Goal: Ask a question

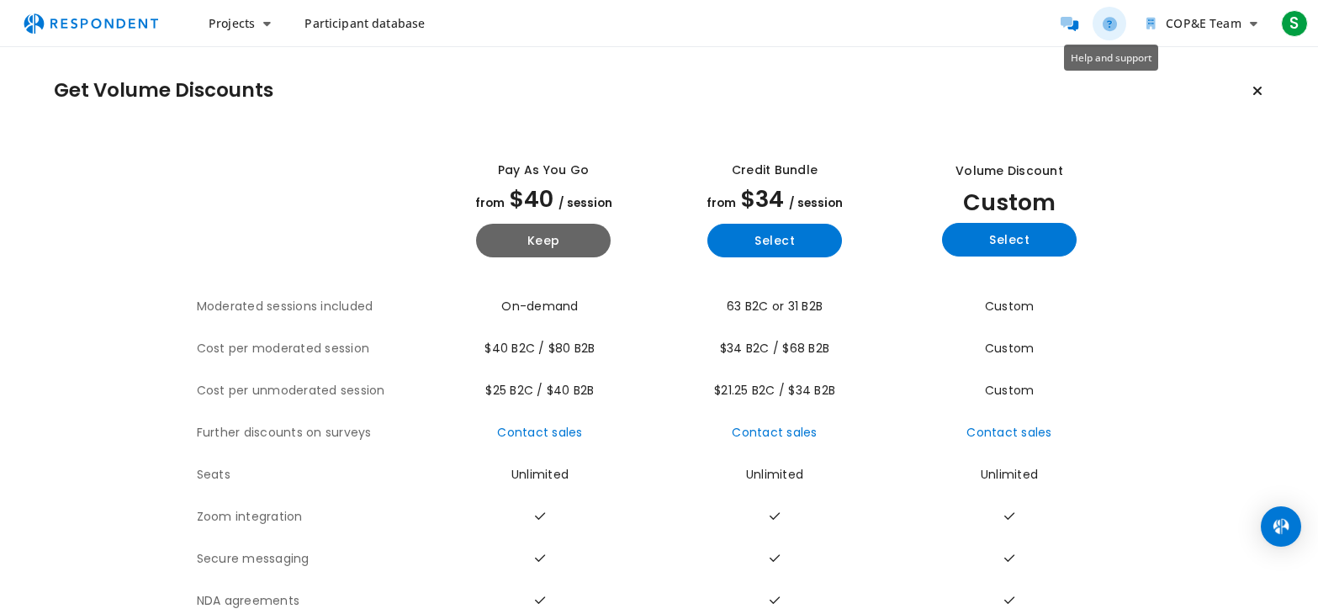
click at [1104, 27] on link "Help and support" at bounding box center [1110, 24] width 34 height 34
click at [129, 26] on img "Main navigation" at bounding box center [90, 24] width 155 height 32
click at [119, 29] on img "Main navigation" at bounding box center [90, 24] width 155 height 32
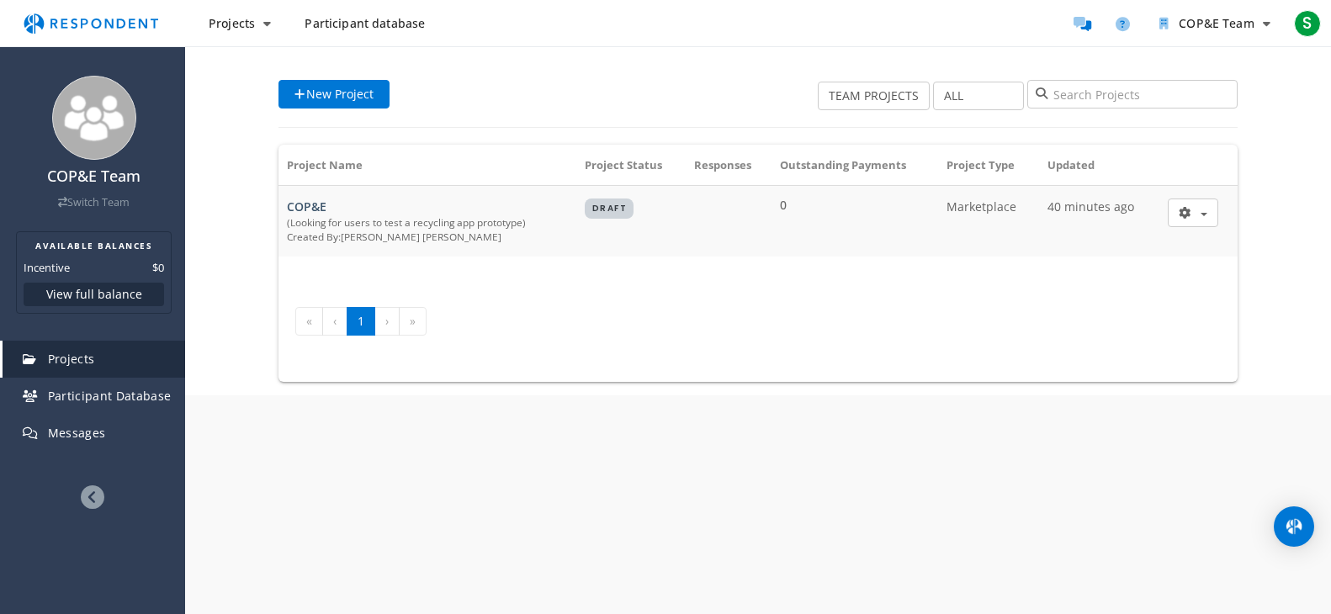
click at [114, 31] on img "Main navigation" at bounding box center [90, 24] width 155 height 32
click at [1128, 36] on link "Help and support" at bounding box center [1122, 24] width 34 height 34
